Goal: Task Accomplishment & Management: Use online tool/utility

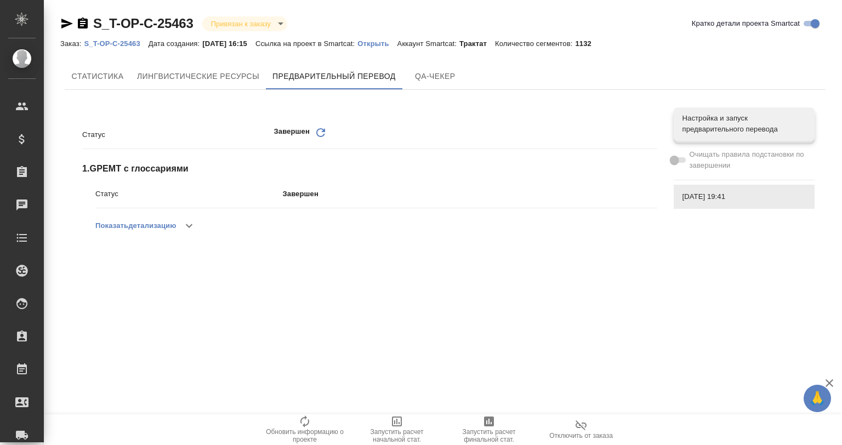
click at [189, 220] on icon "button" at bounding box center [189, 225] width 13 height 13
click at [185, 222] on icon "button" at bounding box center [183, 225] width 13 height 13
